Goal: Check status: Check status

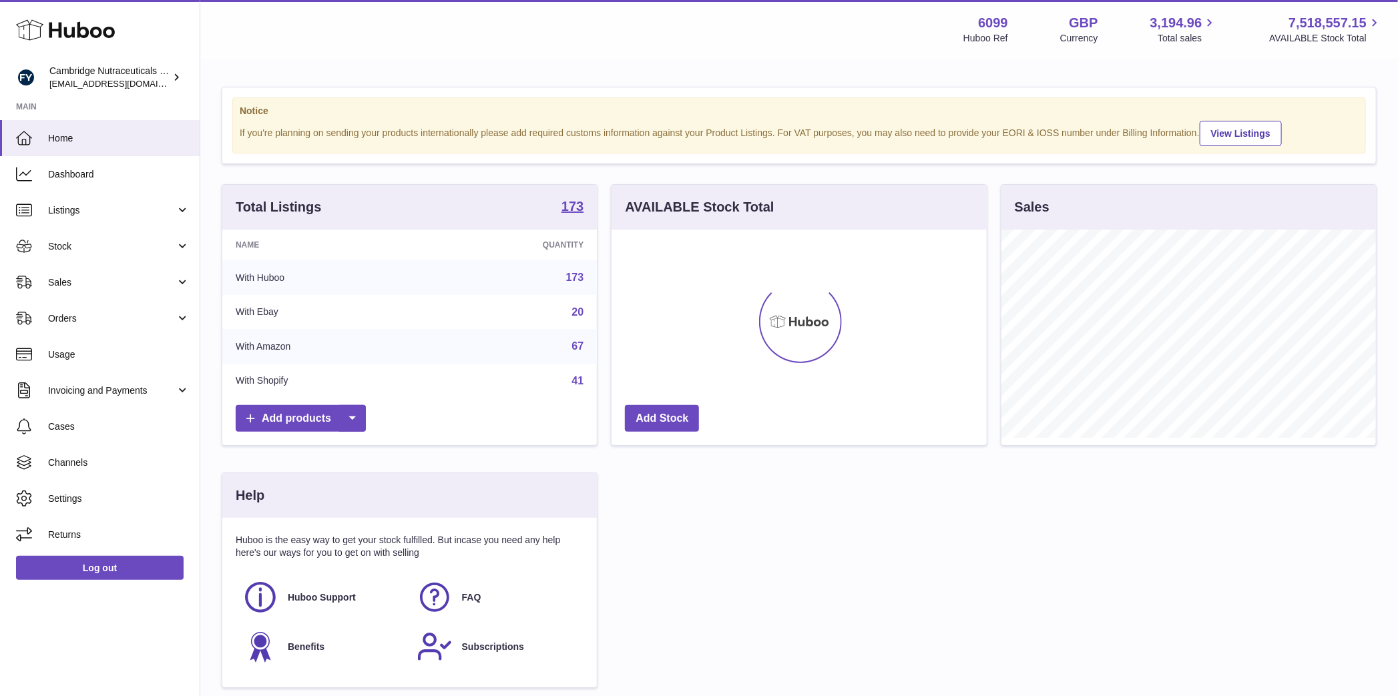
scroll to position [208, 375]
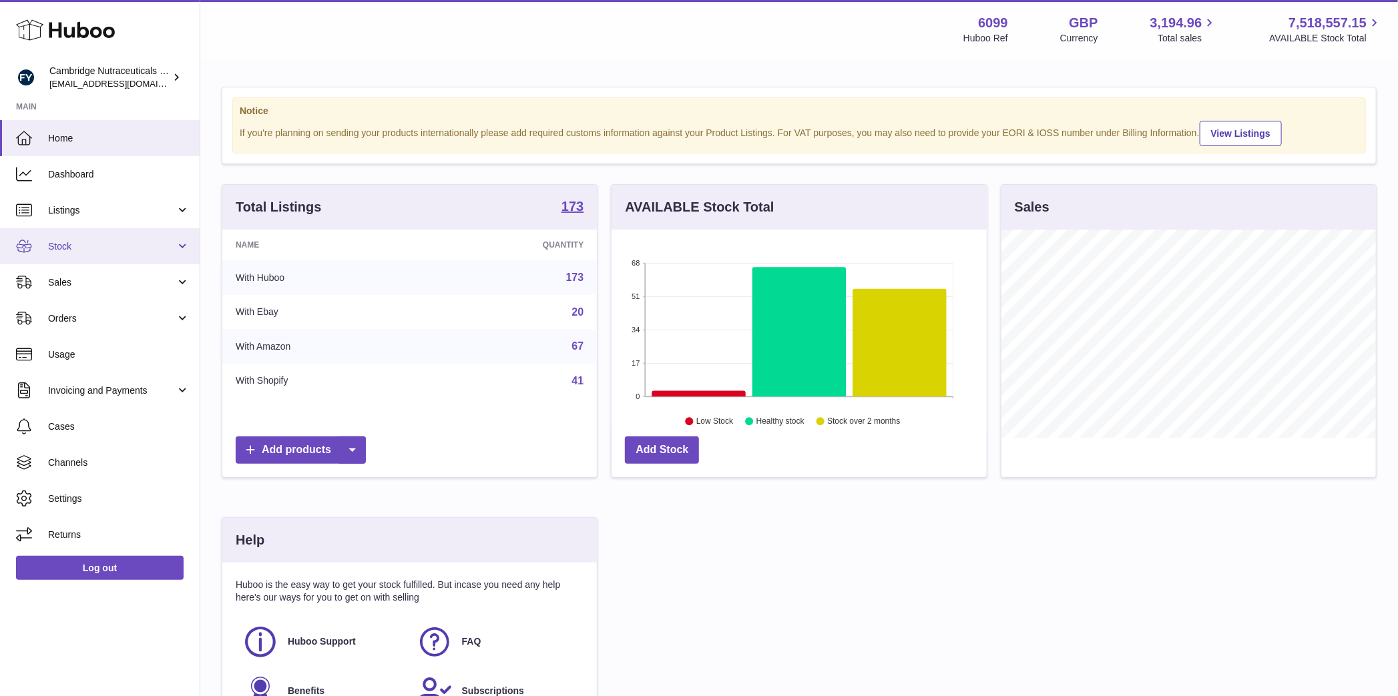
click at [64, 259] on link "Stock" at bounding box center [100, 246] width 200 height 36
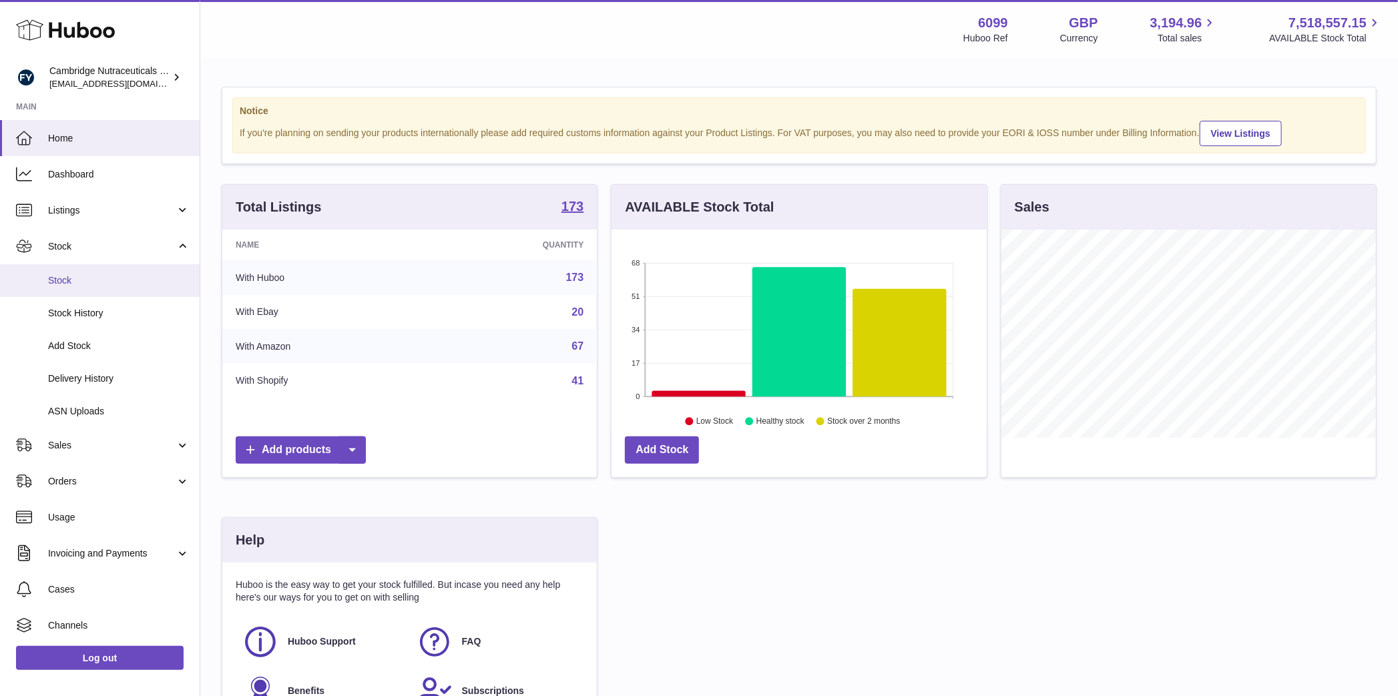
click at [71, 274] on span "Stock" at bounding box center [119, 280] width 142 height 13
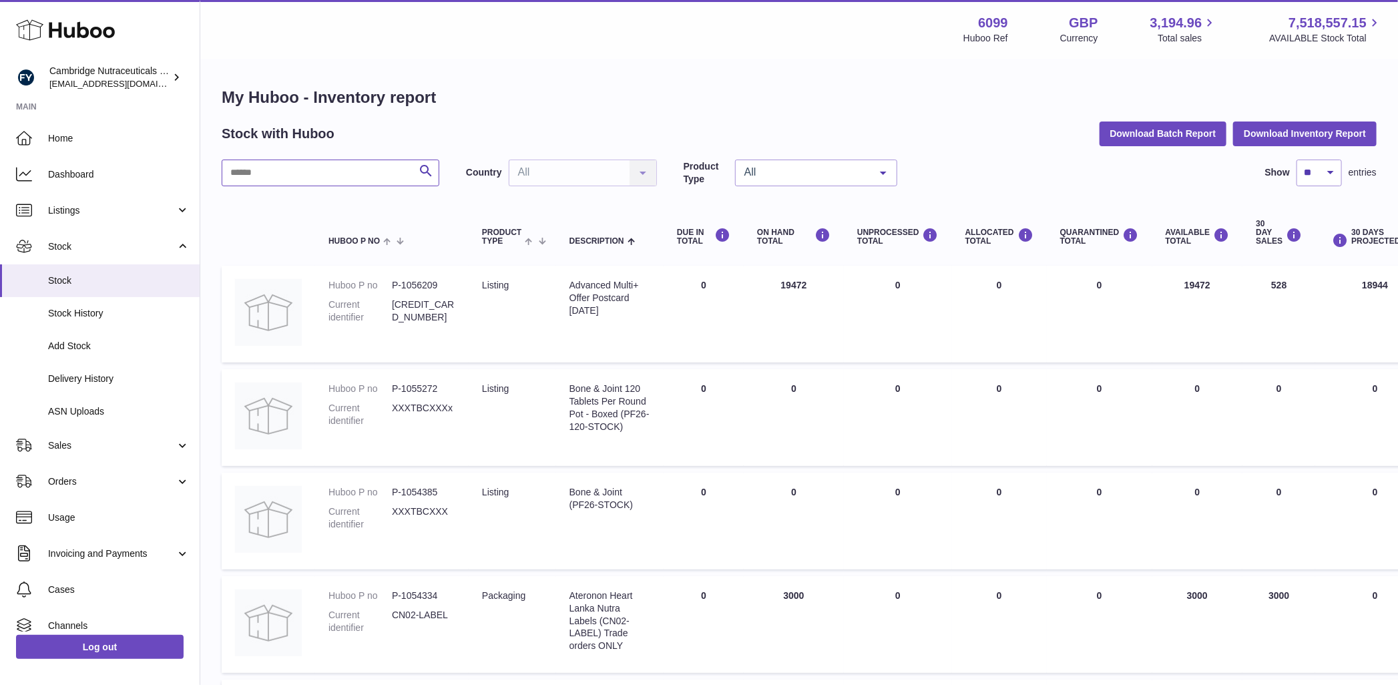
click at [253, 177] on input "text" at bounding box center [331, 173] width 218 height 27
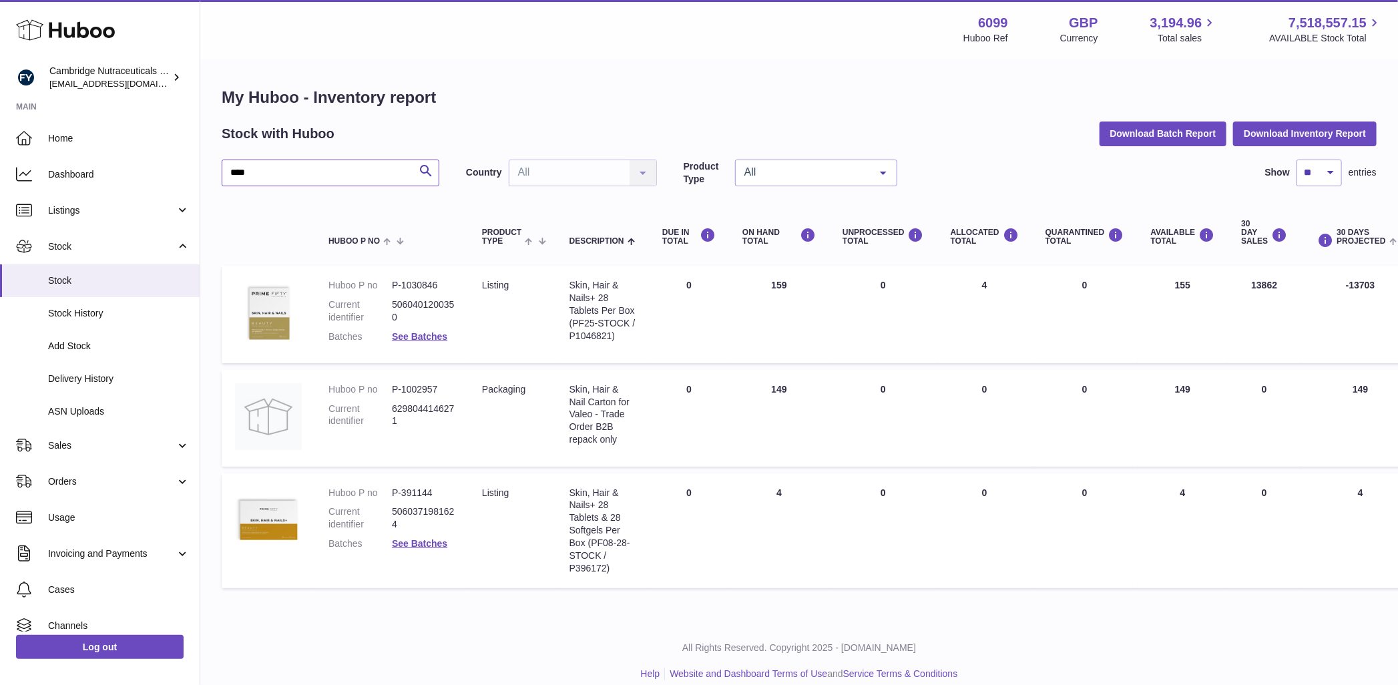
type input "****"
drag, startPoint x: 1184, startPoint y: 293, endPoint x: 1174, endPoint y: 287, distance: 11.1
click at [1165, 292] on td "AVAILABLE Total 155" at bounding box center [1183, 314] width 91 height 97
drag, startPoint x: 1174, startPoint y: 287, endPoint x: 1193, endPoint y: 283, distance: 19.1
click at [1193, 283] on td "AVAILABLE Total 155" at bounding box center [1183, 314] width 91 height 97
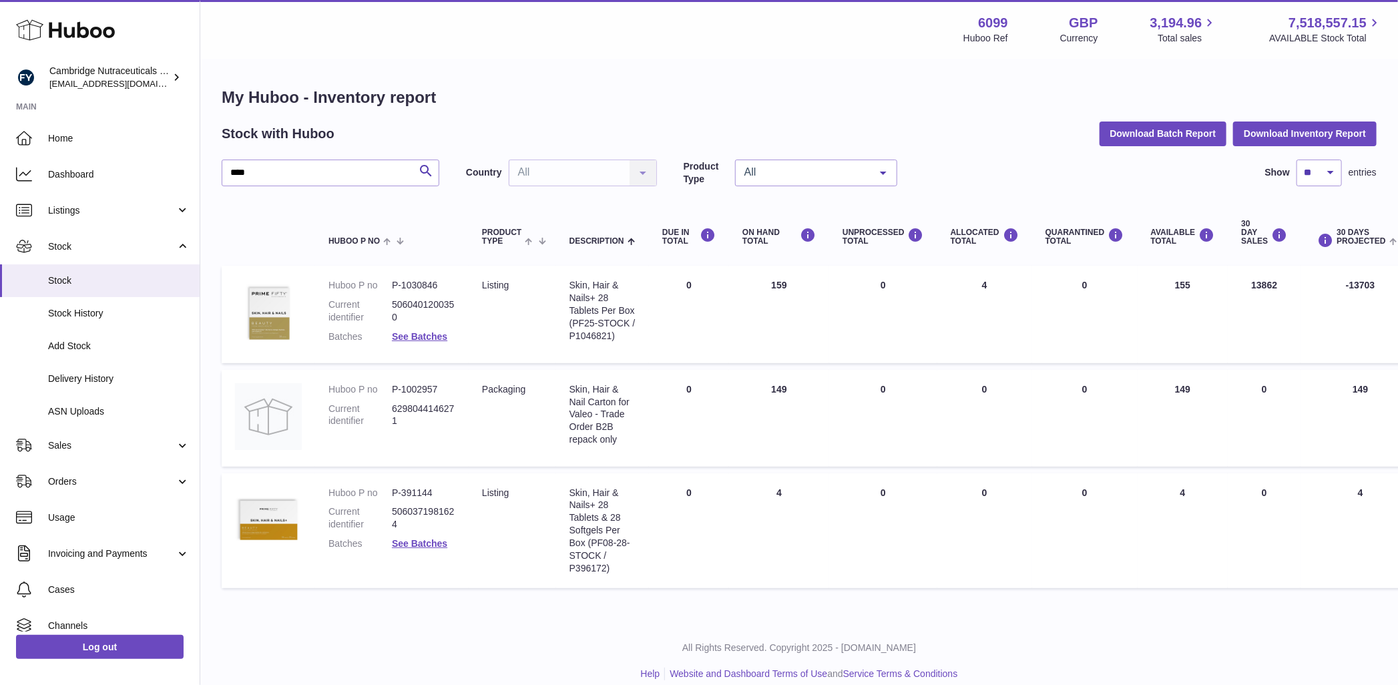
drag, startPoint x: 1247, startPoint y: 286, endPoint x: 1292, endPoint y: 294, distance: 46.1
click at [1292, 294] on td "30 DAY SALES 13862" at bounding box center [1264, 314] width 73 height 97
click at [126, 659] on link "Log out" at bounding box center [100, 647] width 168 height 24
